Goal: Book appointment/travel/reservation

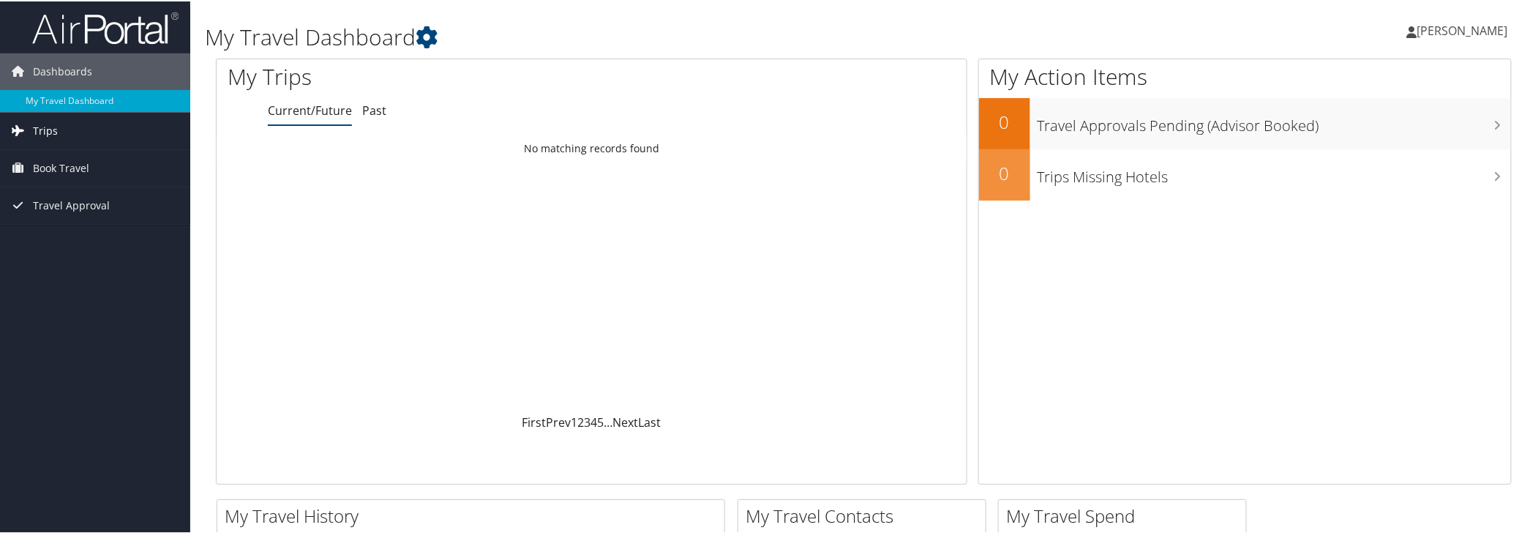
click at [49, 127] on span "Trips" at bounding box center [45, 129] width 25 height 37
click at [67, 229] on span "Book Travel" at bounding box center [61, 232] width 56 height 37
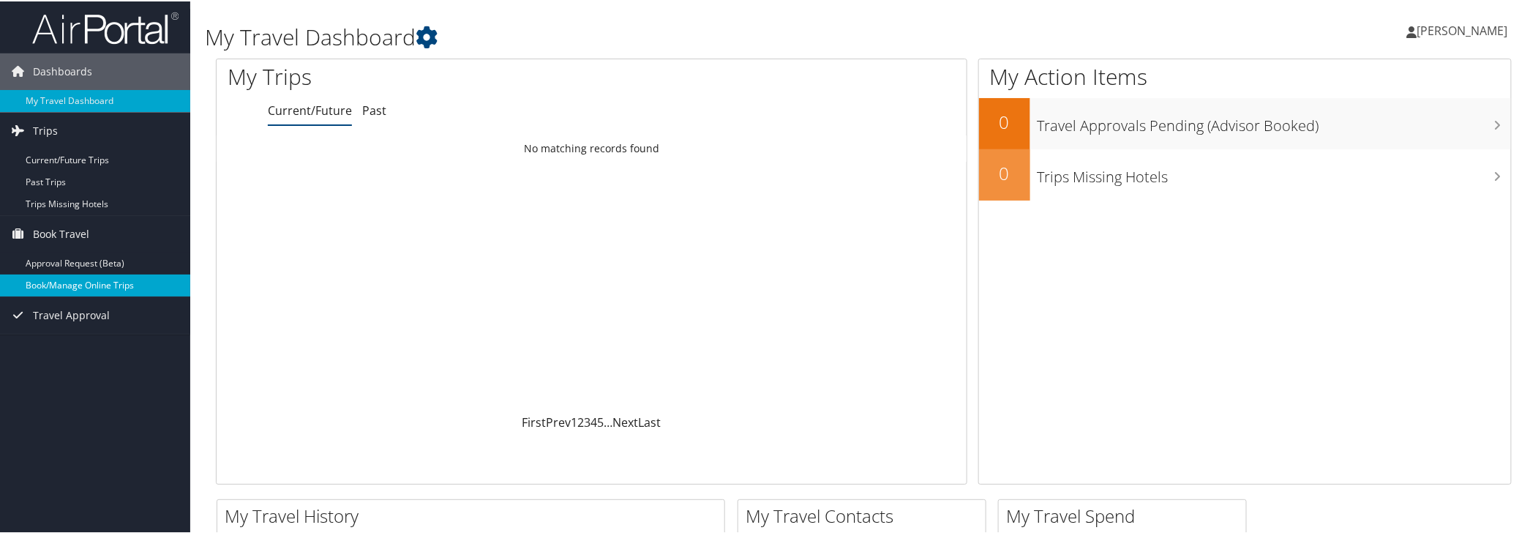
click at [94, 285] on link "Book/Manage Online Trips" at bounding box center [95, 284] width 190 height 22
